Goal: Find specific page/section: Find specific page/section

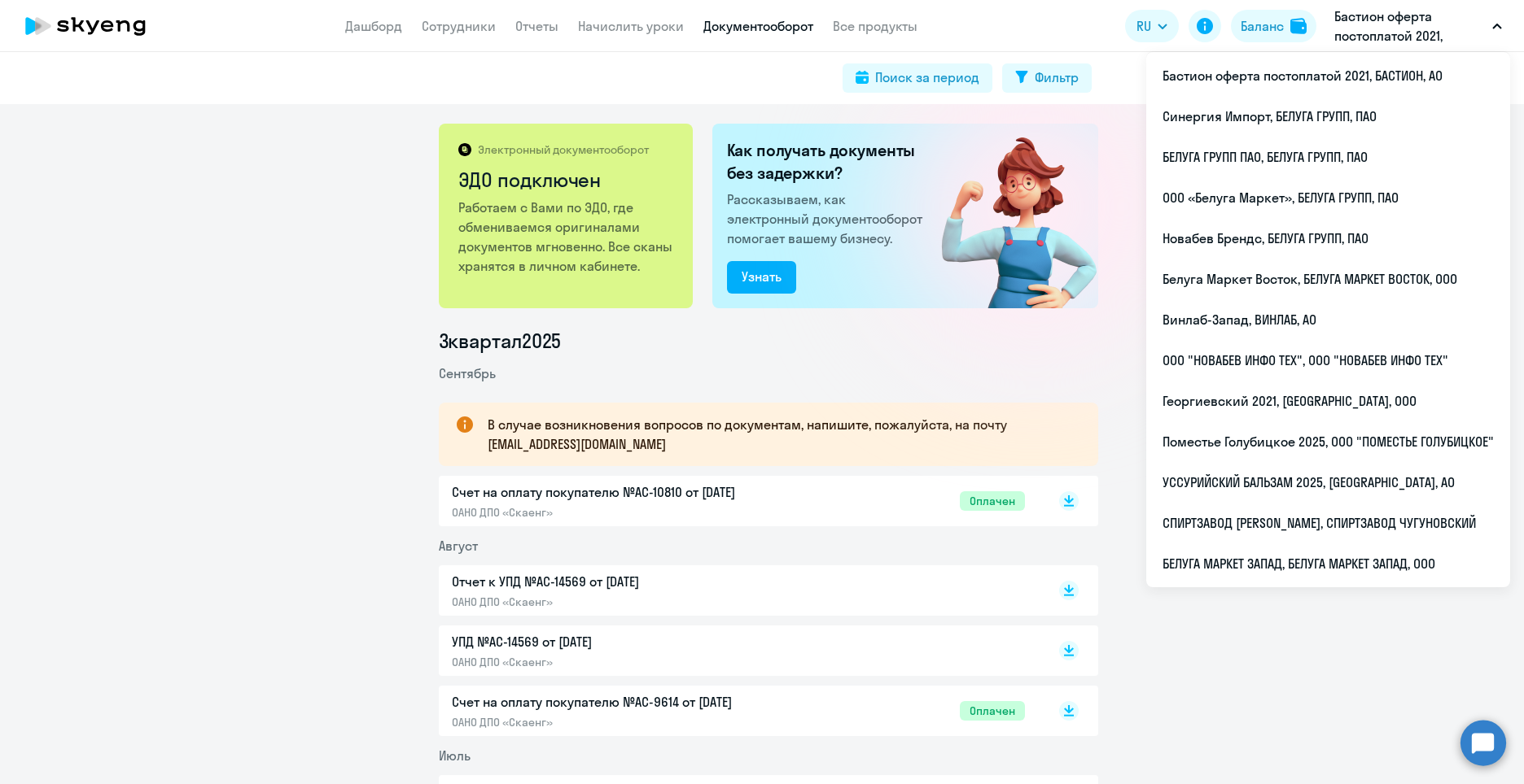
click at [1393, 28] on p "Бастион оферта постоплатой 2021, БАСТИОН, АО" at bounding box center [1410, 26] width 151 height 39
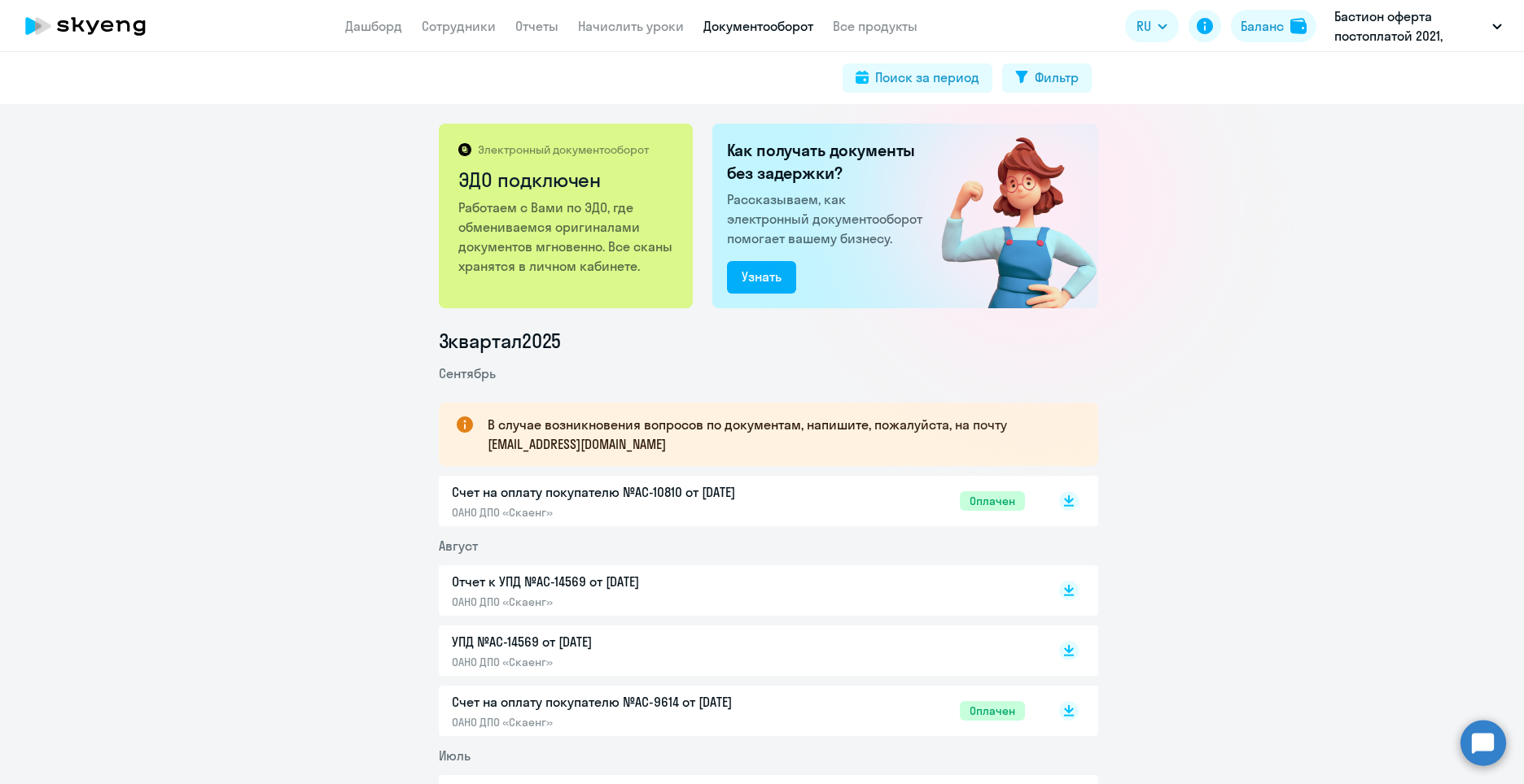
click at [1393, 28] on p "Бастион оферта постоплатой 2021, БАСТИОН, АО" at bounding box center [1410, 26] width 151 height 39
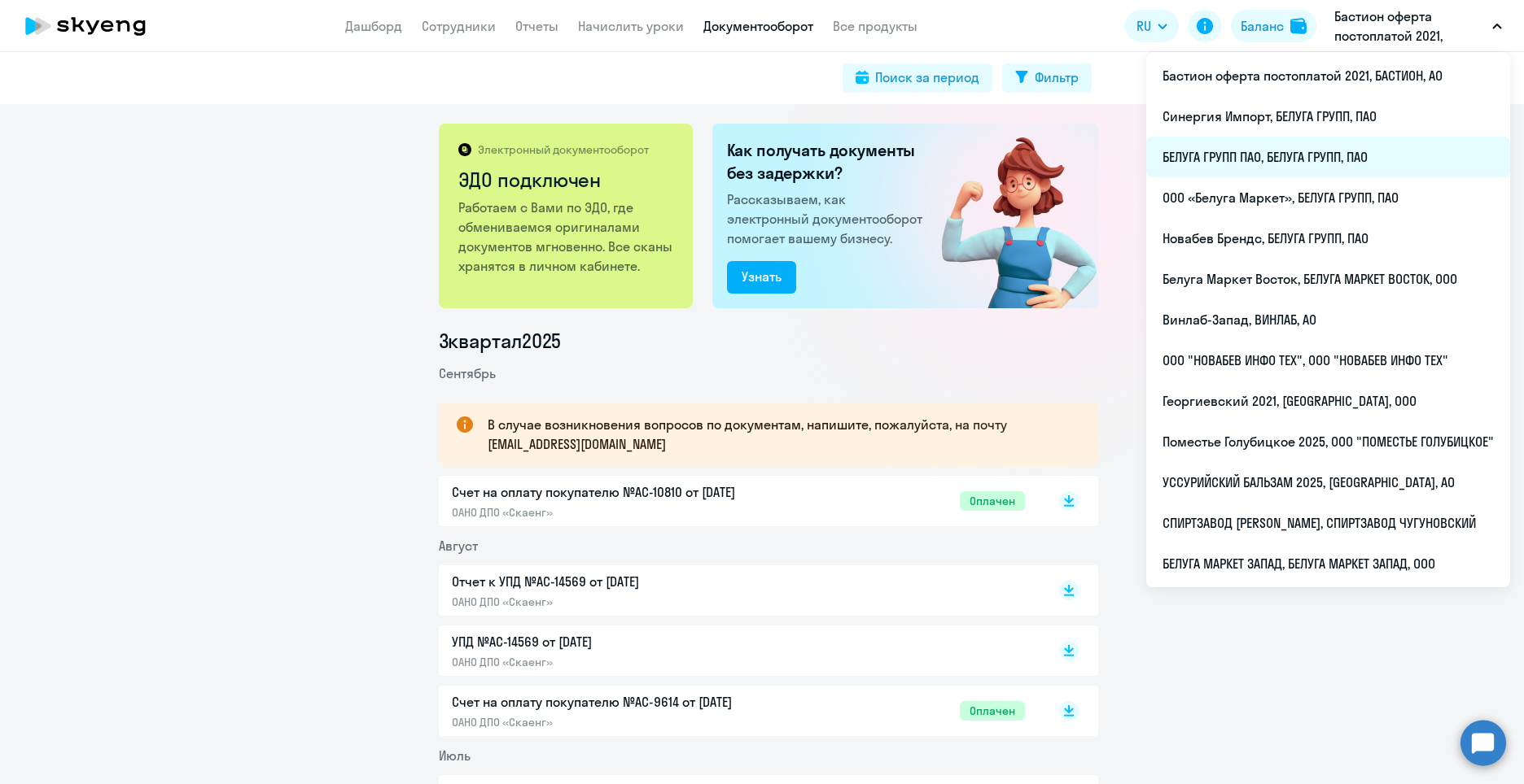
click at [1305, 165] on li "БЕЛУГА ГРУПП ПАО, БЕЛУГА ГРУПП, ПАО" at bounding box center [1327, 157] width 363 height 41
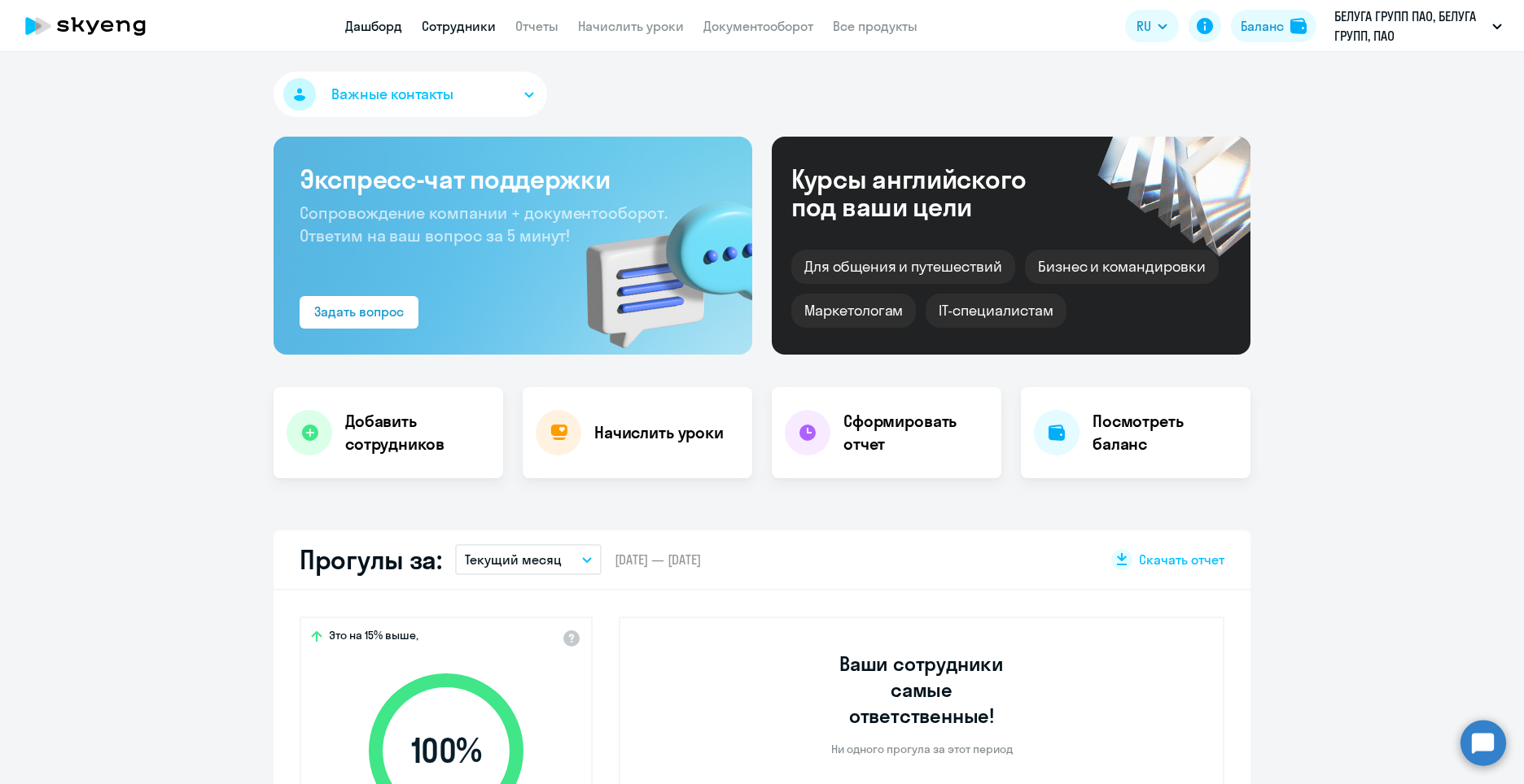
click at [485, 30] on link "Сотрудники" at bounding box center [459, 26] width 74 height 16
select select "30"
